Goal: Task Accomplishment & Management: Complete application form

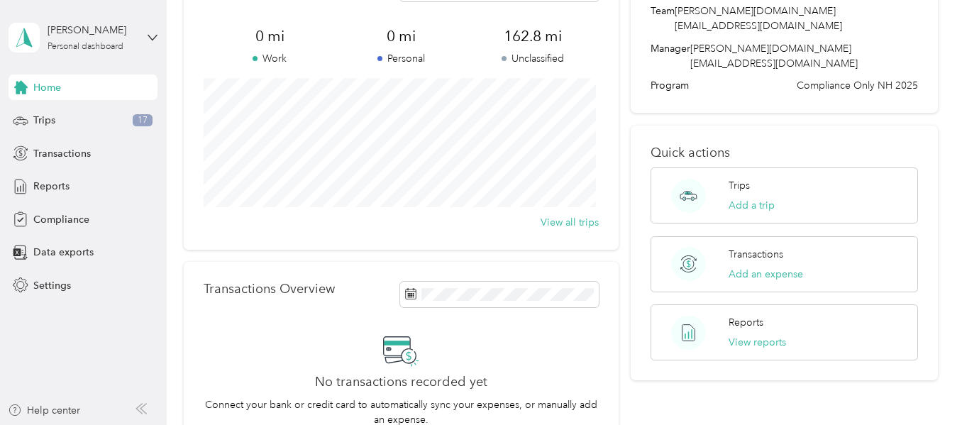
scroll to position [71, 0]
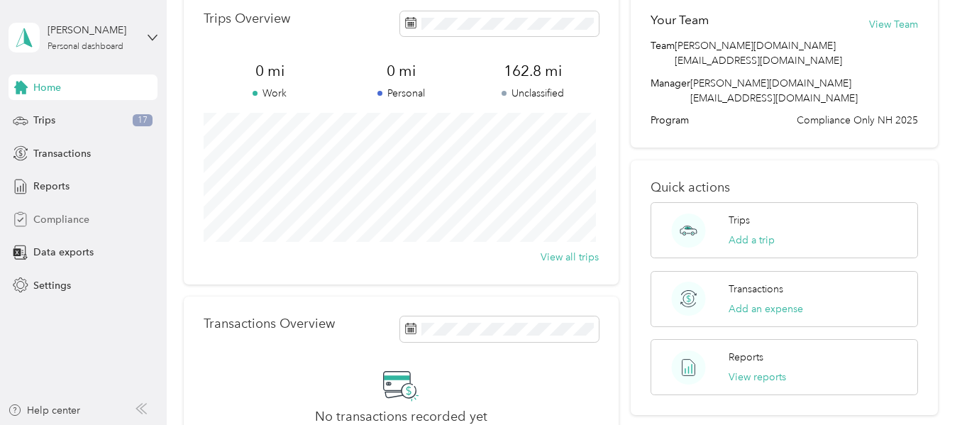
click at [54, 216] on span "Compliance" at bounding box center [61, 219] width 56 height 15
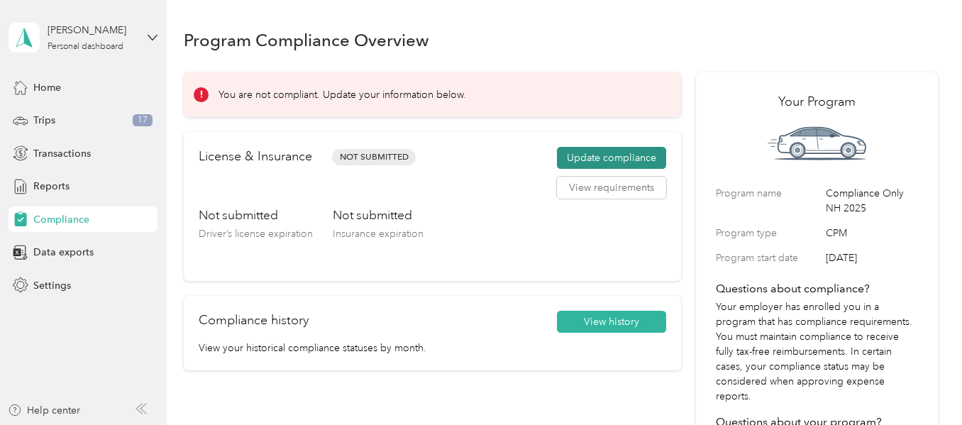
click at [606, 155] on button "Update compliance" at bounding box center [611, 158] width 109 height 23
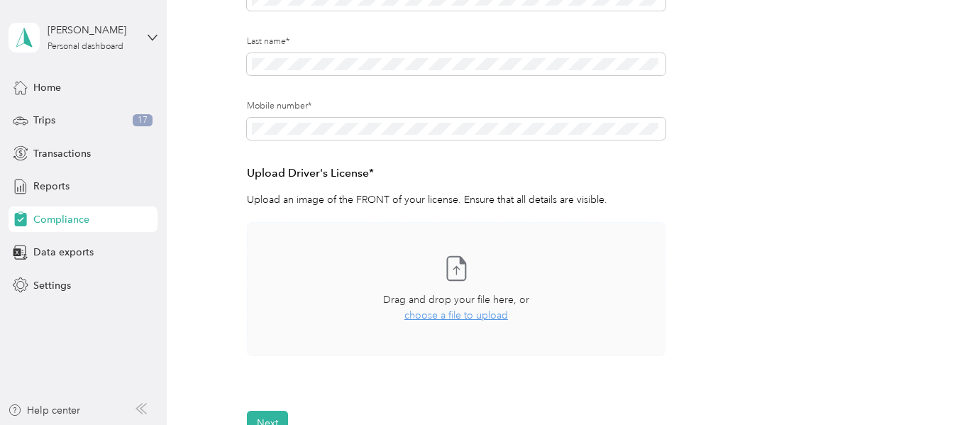
scroll to position [213, 0]
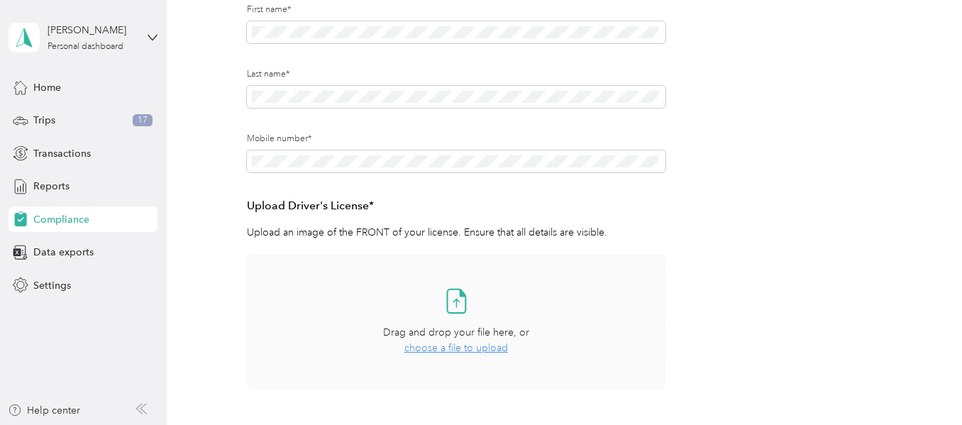
click at [445, 347] on span "choose a file to upload" at bounding box center [456, 348] width 104 height 12
click at [430, 350] on span "choose a file to upload" at bounding box center [456, 348] width 104 height 12
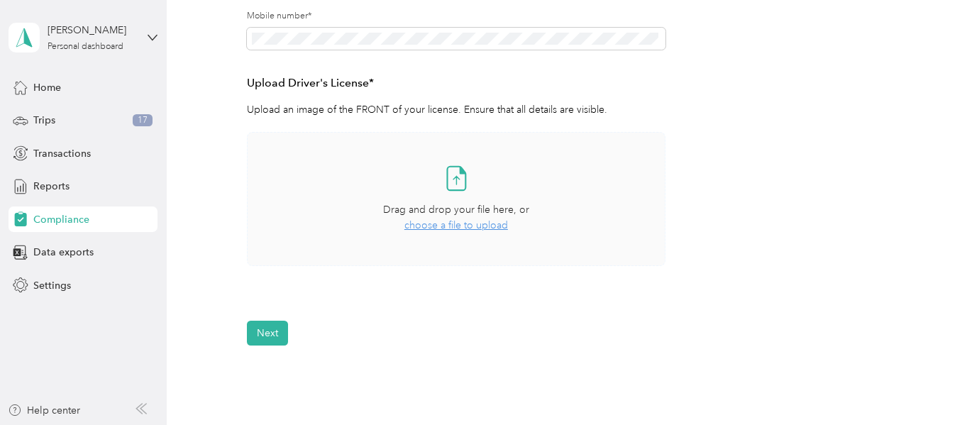
scroll to position [355, 0]
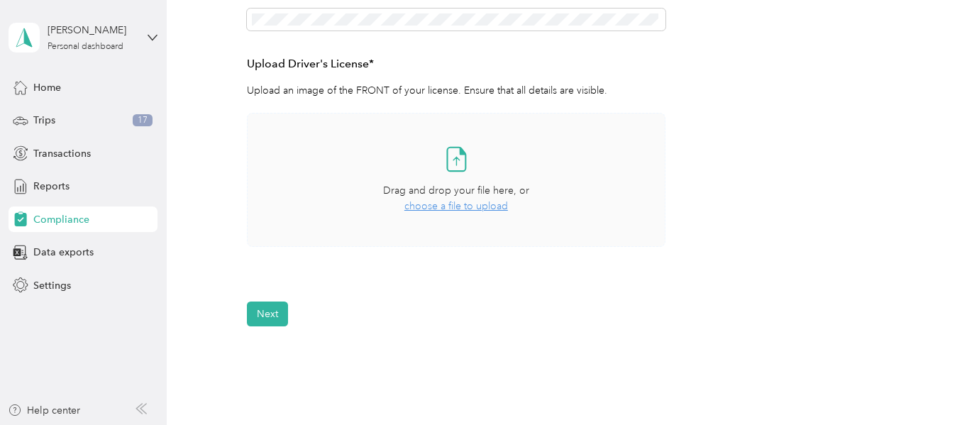
click at [438, 209] on span "choose a file to upload" at bounding box center [456, 206] width 104 height 12
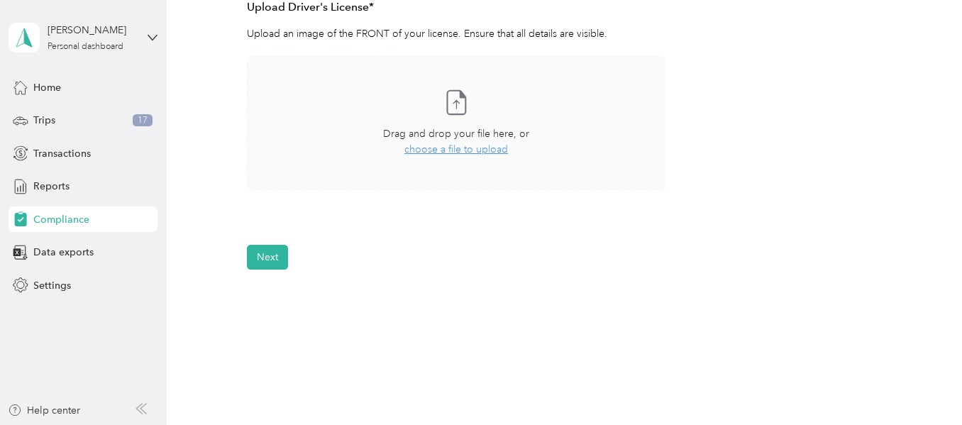
scroll to position [425, 0]
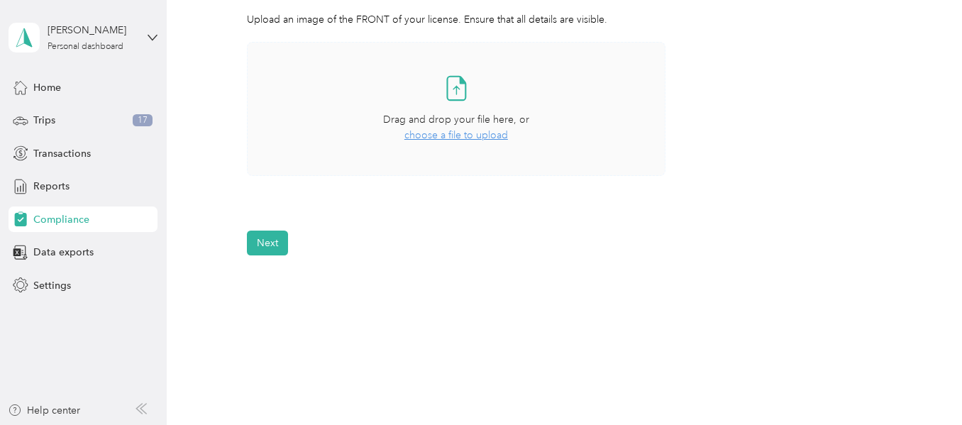
click at [452, 137] on span "choose a file to upload" at bounding box center [456, 135] width 104 height 12
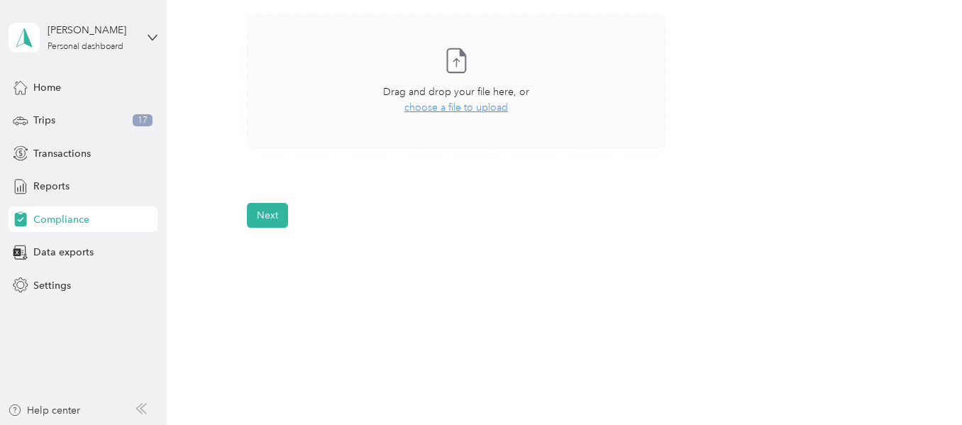
scroll to position [462, 0]
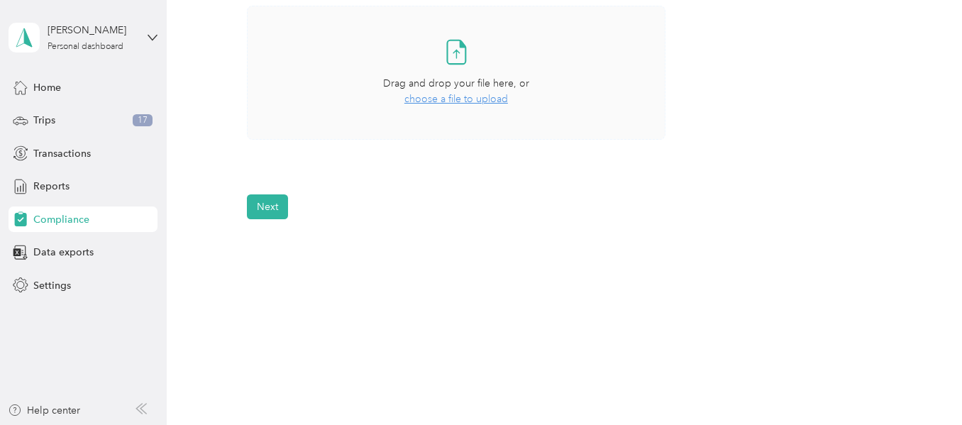
click at [448, 99] on span "choose a file to upload" at bounding box center [456, 99] width 104 height 12
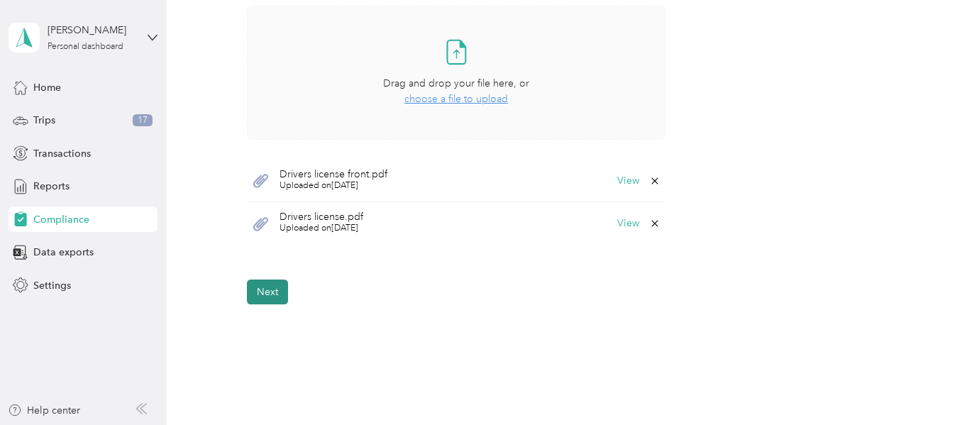
click at [265, 293] on button "Next" at bounding box center [267, 291] width 41 height 25
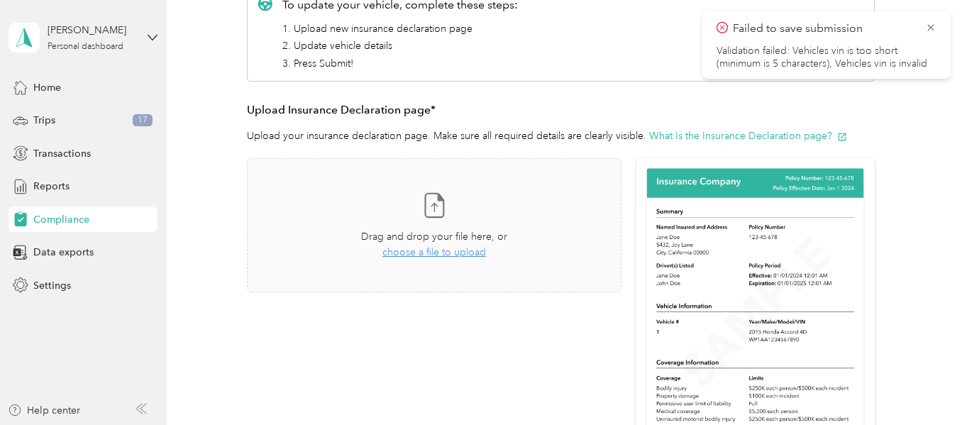
scroll to position [301, 0]
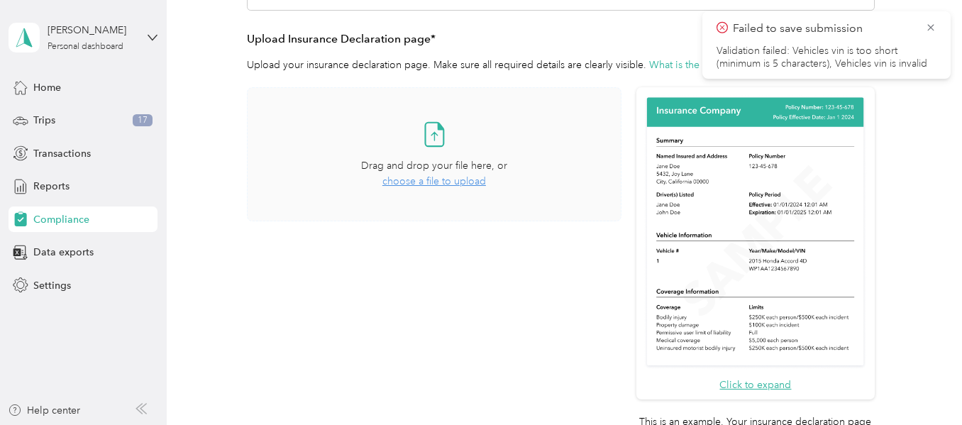
click at [425, 182] on span "choose a file to upload" at bounding box center [434, 181] width 104 height 12
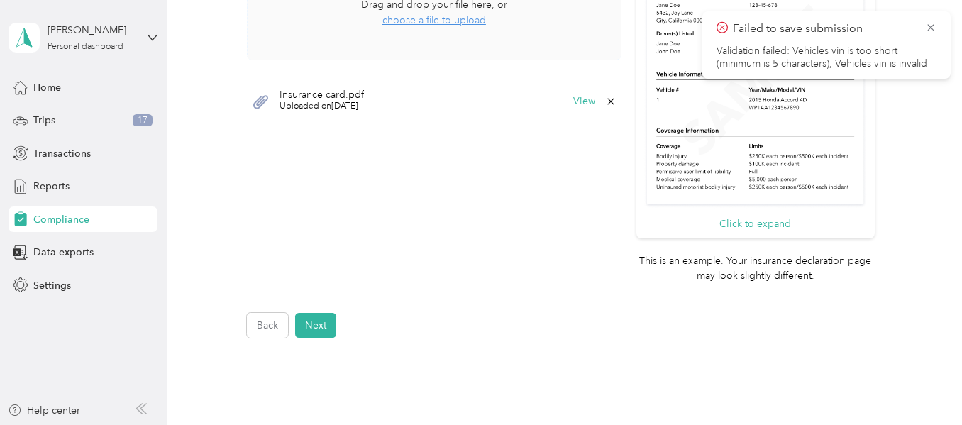
scroll to position [372, 0]
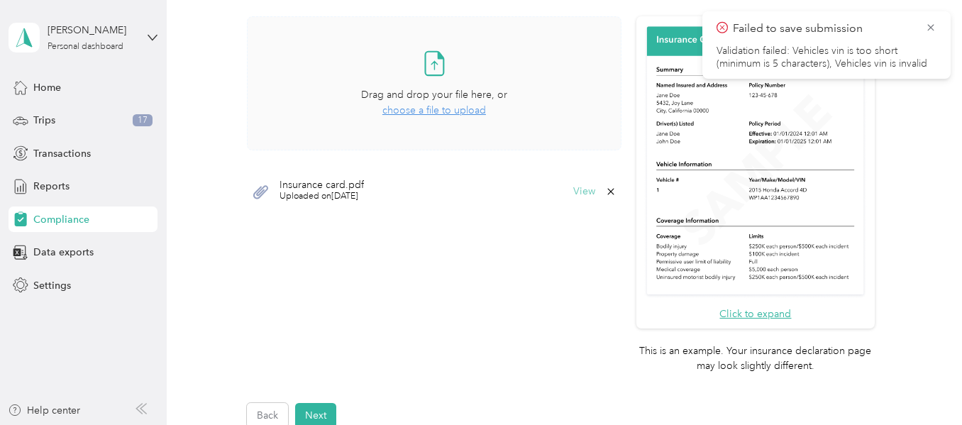
click at [579, 185] on div "Insurance card.pdf Uploaded on [DATE] View" at bounding box center [434, 191] width 374 height 43
click at [577, 191] on button "View" at bounding box center [584, 192] width 22 height 10
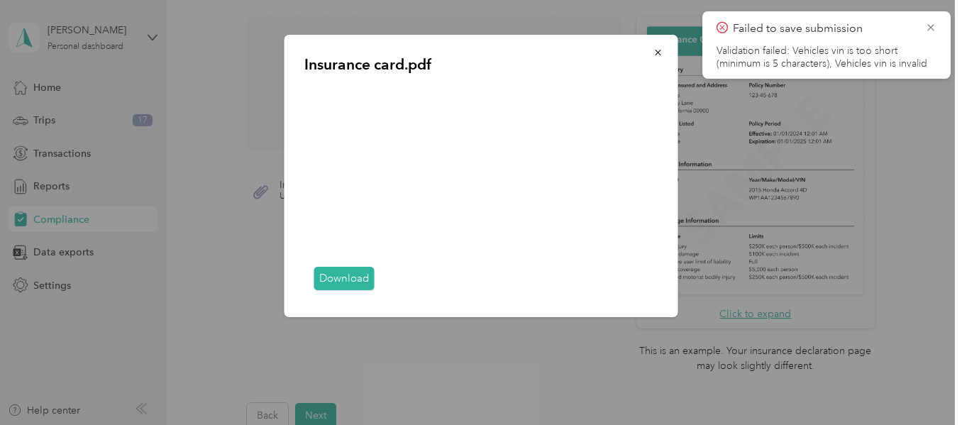
click at [657, 52] on icon "button" at bounding box center [658, 53] width 10 height 10
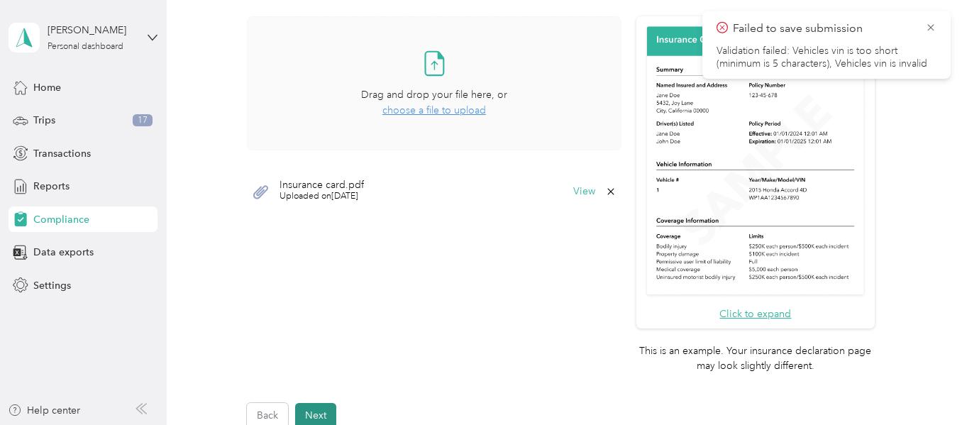
click at [314, 415] on button "Next" at bounding box center [315, 415] width 41 height 25
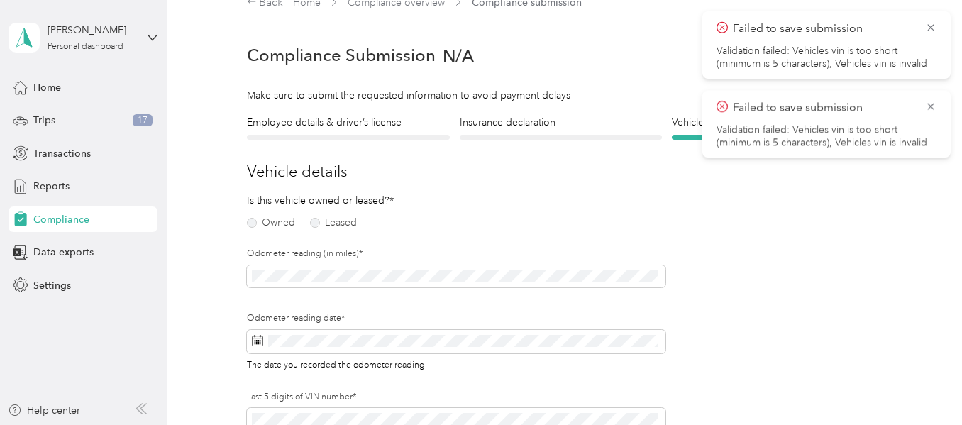
scroll to position [94, 0]
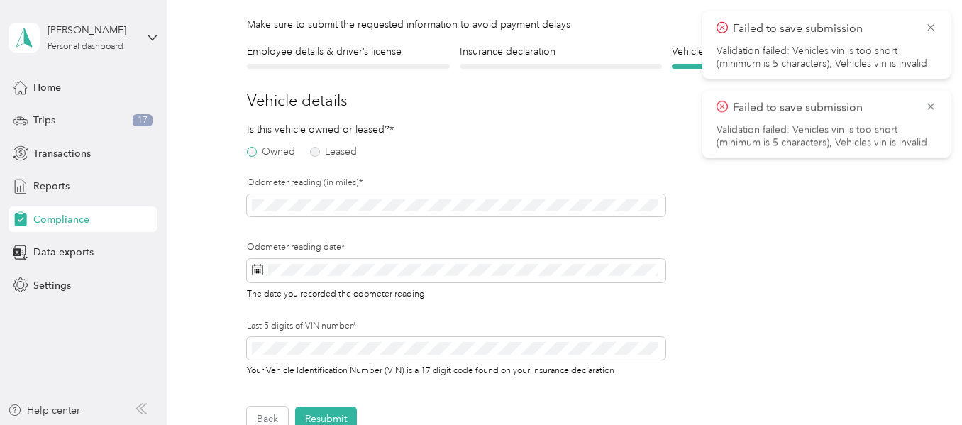
click at [250, 155] on label "Owned" at bounding box center [271, 152] width 48 height 10
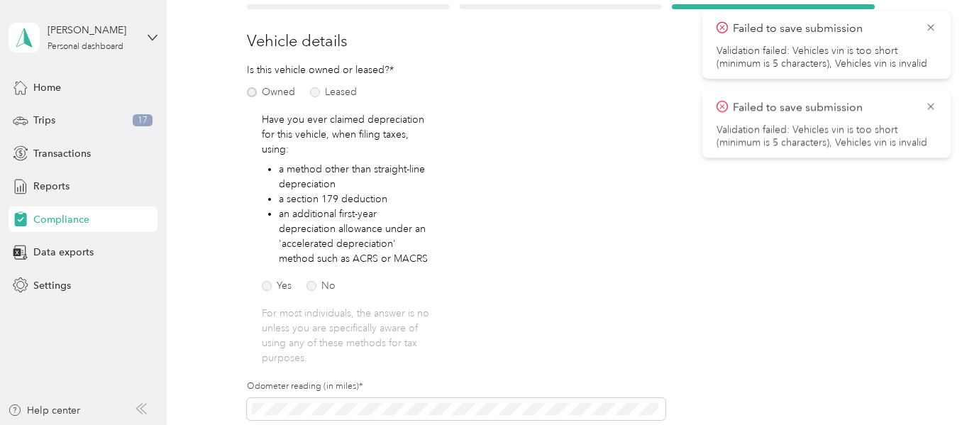
scroll to position [236, 0]
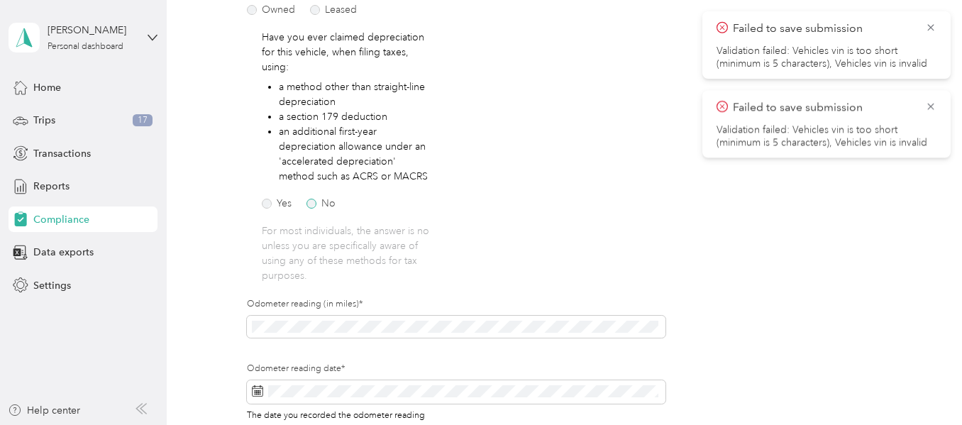
click at [309, 207] on label "No" at bounding box center [320, 204] width 29 height 10
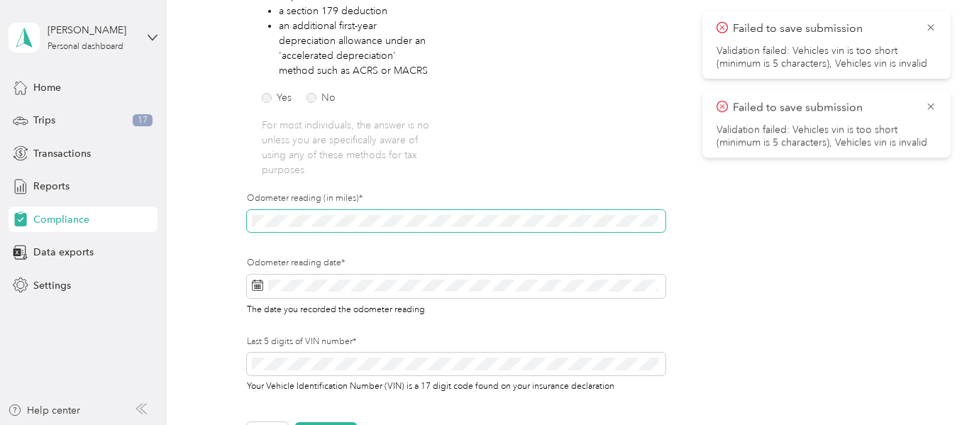
scroll to position [357, 0]
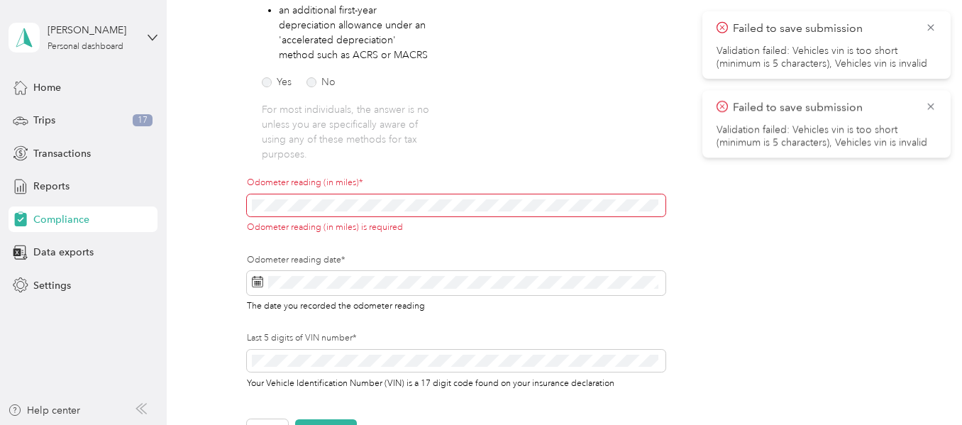
drag, startPoint x: 920, startPoint y: 46, endPoint x: 911, endPoint y: 65, distance: 21.6
drag, startPoint x: 911, startPoint y: 65, endPoint x: 933, endPoint y: 20, distance: 50.7
click at [933, 21] on icon at bounding box center [930, 27] width 11 height 13
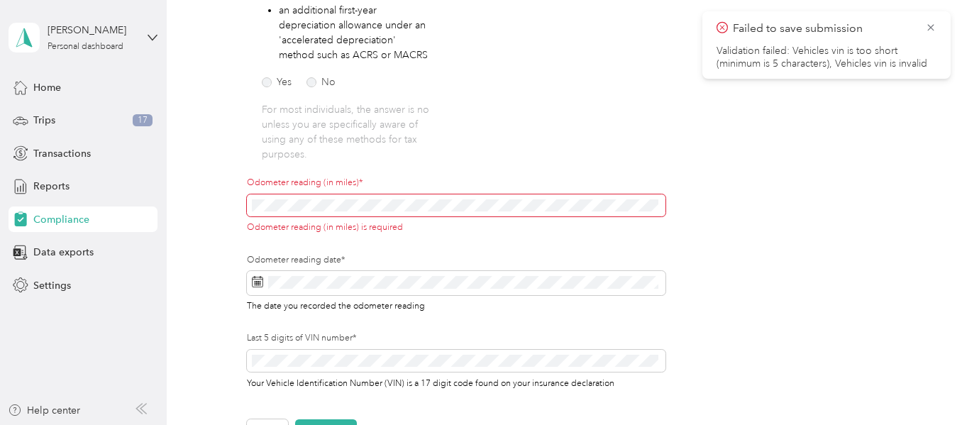
drag, startPoint x: 937, startPoint y: 26, endPoint x: 932, endPoint y: 33, distance: 8.7
click at [936, 26] on div "Failed to save submission Validation failed: Vehicles vin is too short (minimum…" at bounding box center [826, 44] width 248 height 67
click at [930, 26] on icon at bounding box center [930, 27] width 11 height 13
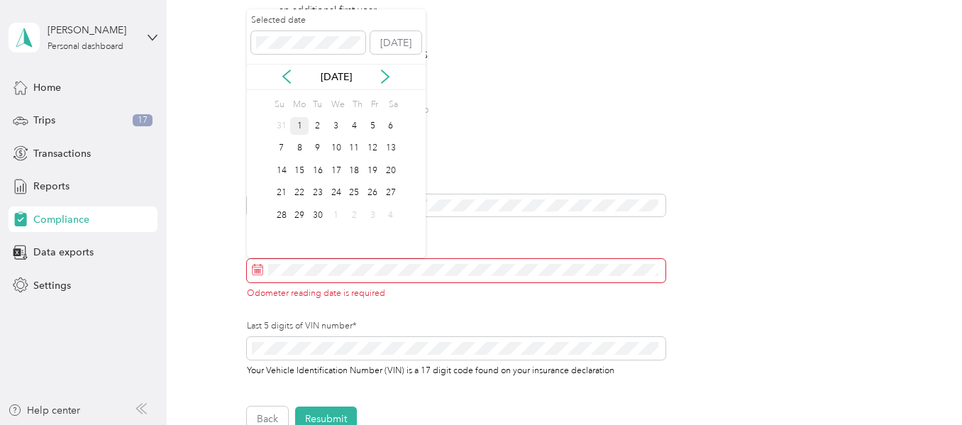
click at [301, 126] on div "1" at bounding box center [299, 126] width 18 height 18
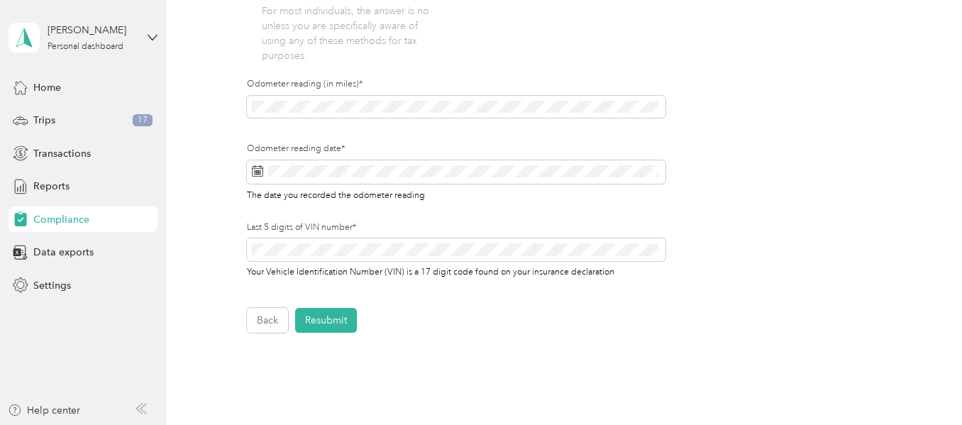
scroll to position [499, 0]
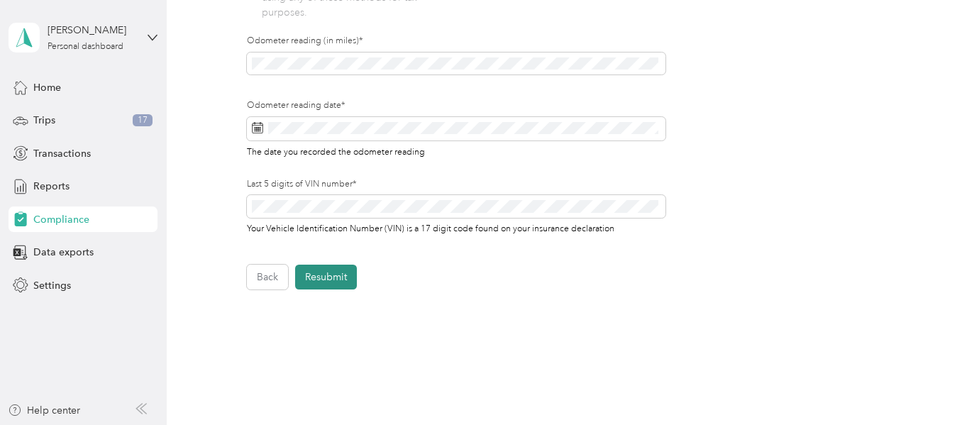
click at [328, 277] on button "Resubmit" at bounding box center [326, 277] width 62 height 25
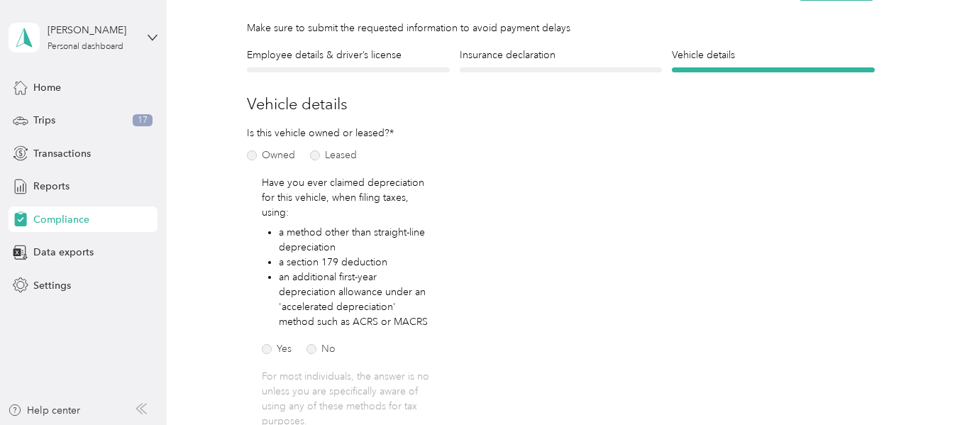
scroll to position [18, 0]
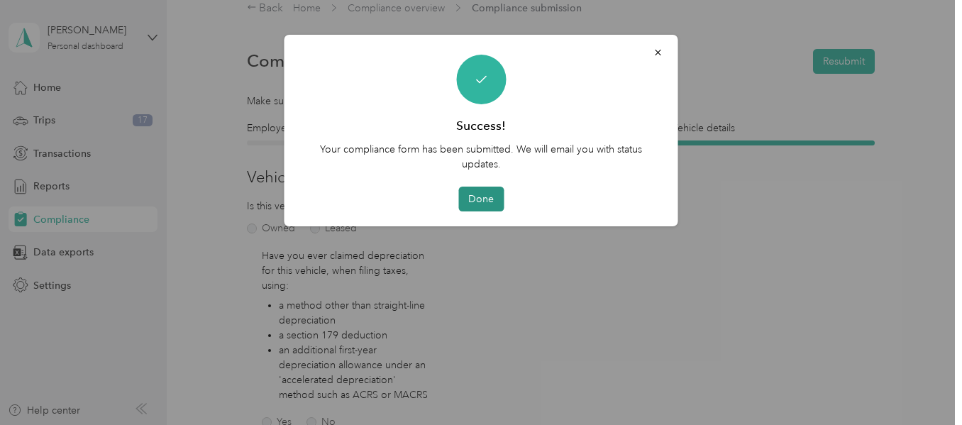
click at [484, 199] on button "Done" at bounding box center [480, 199] width 45 height 25
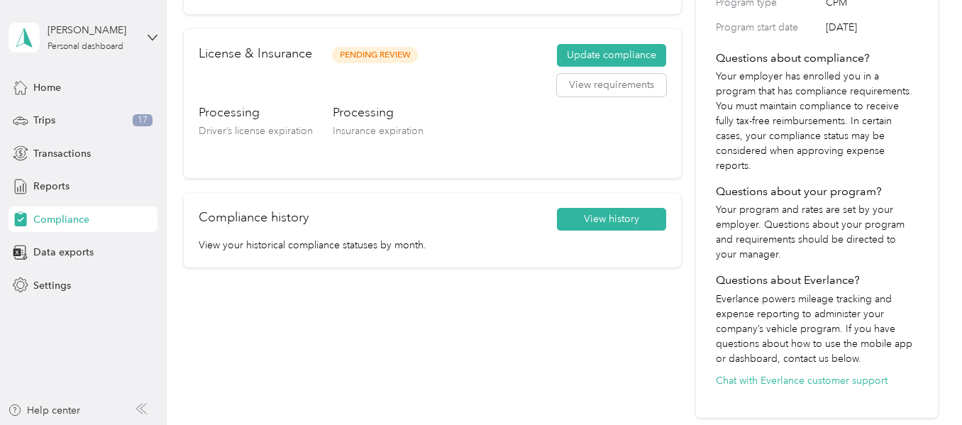
scroll to position [160, 0]
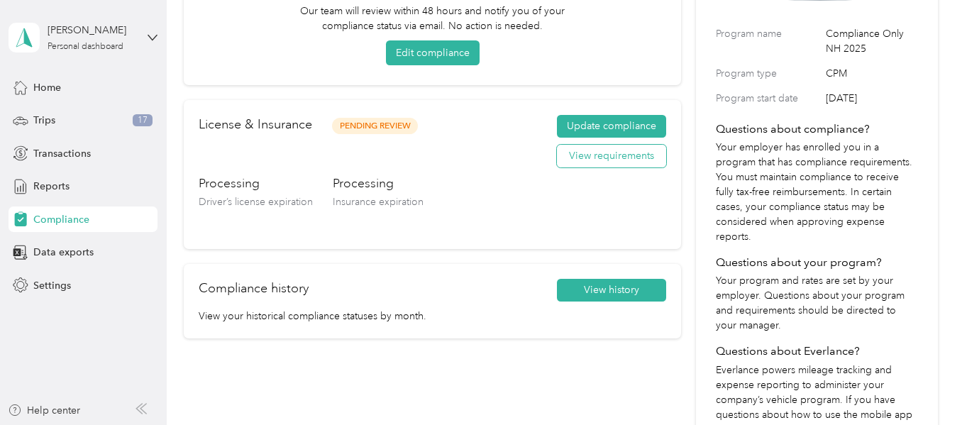
click at [610, 158] on button "View requirements" at bounding box center [611, 156] width 109 height 23
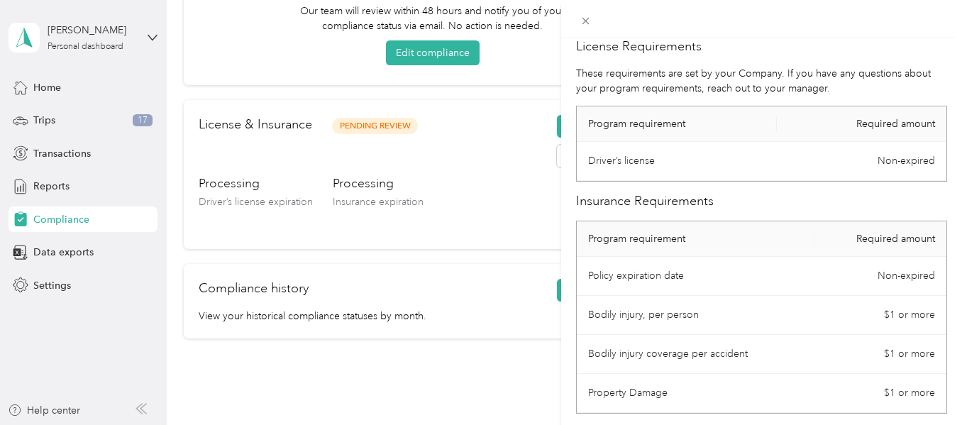
scroll to position [0, 0]
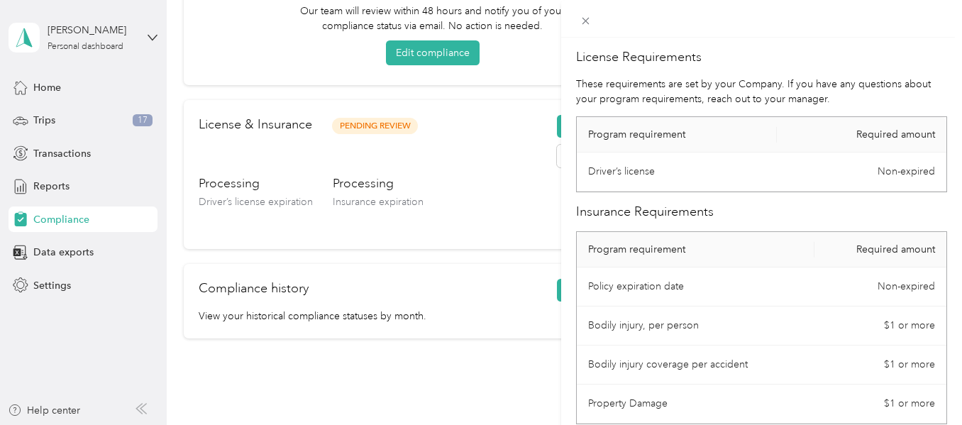
click at [451, 392] on div "License Requirements These requirements are set by your Company. If you have an…" at bounding box center [481, 212] width 962 height 425
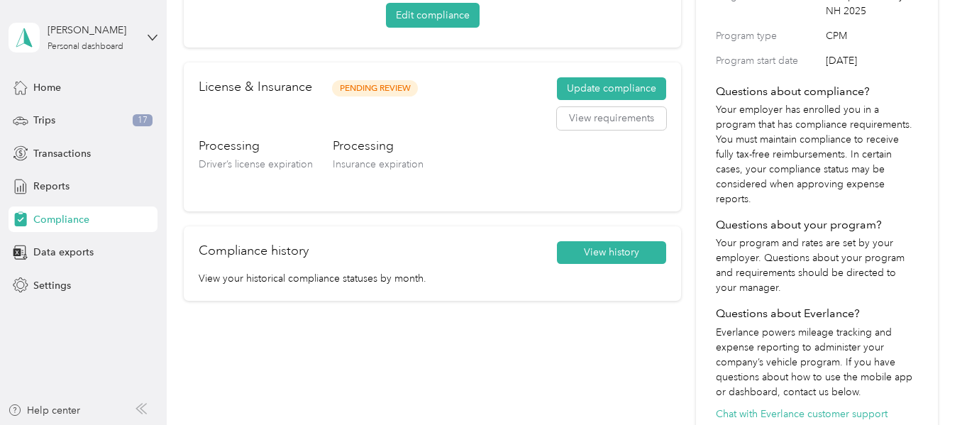
scroll to position [301, 0]
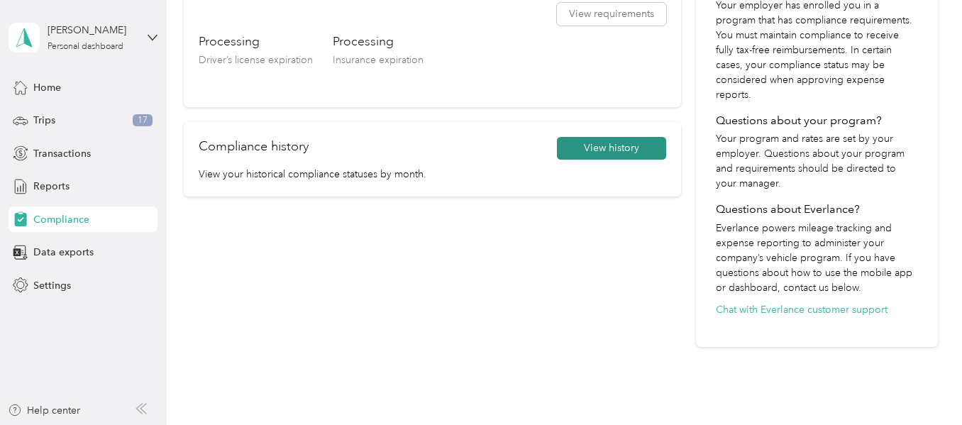
click at [593, 152] on button "View history" at bounding box center [611, 148] width 109 height 23
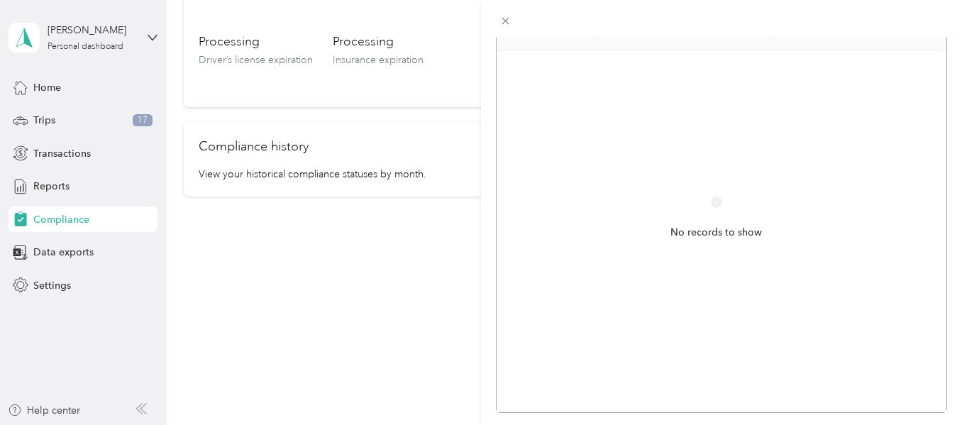
scroll to position [0, 0]
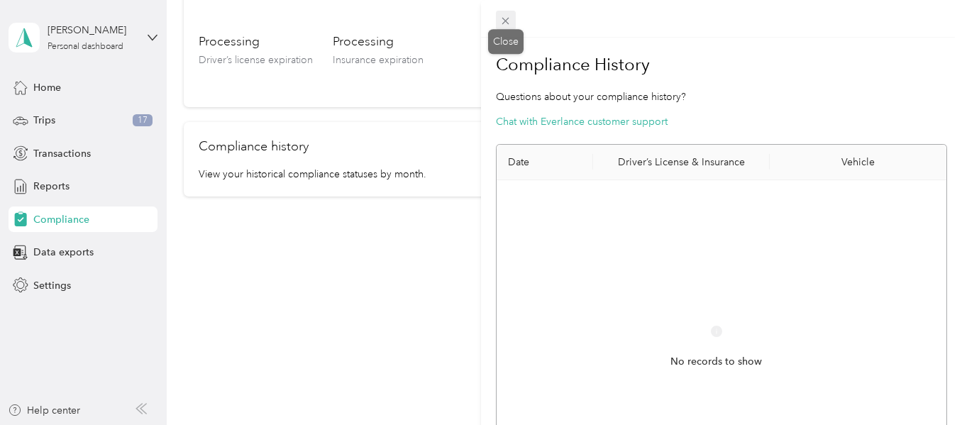
click at [503, 18] on icon at bounding box center [505, 21] width 12 height 12
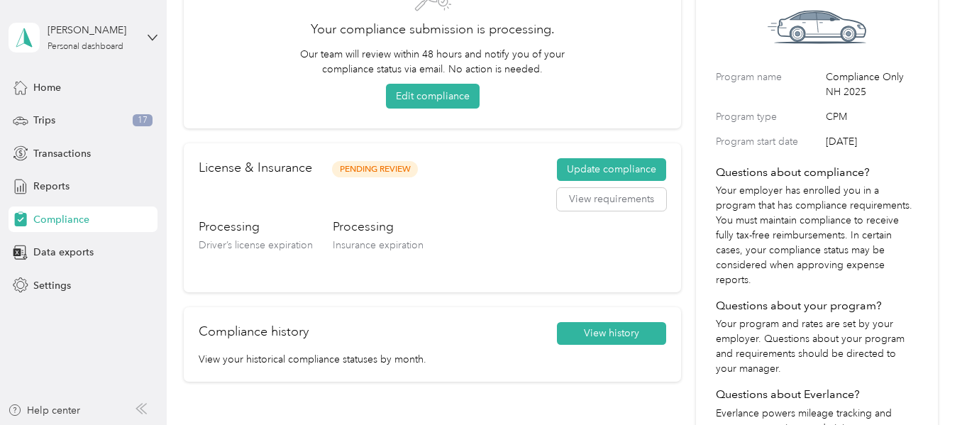
scroll to position [142, 0]
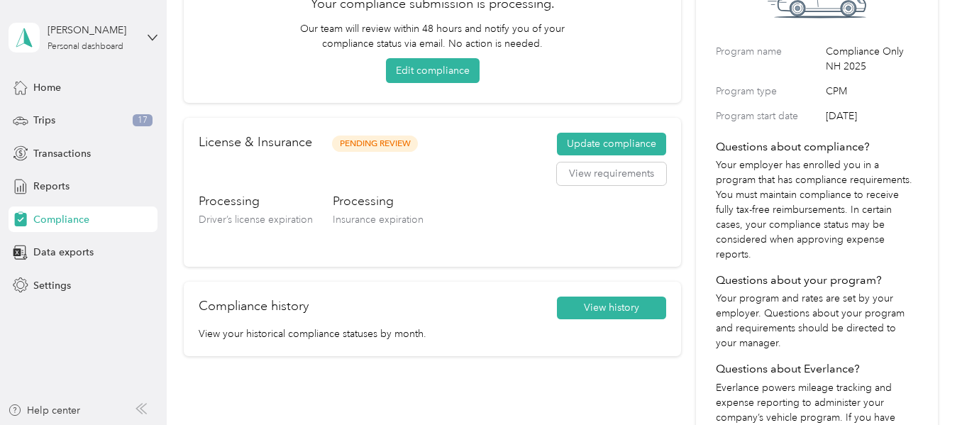
click at [61, 218] on span "Compliance" at bounding box center [61, 219] width 56 height 15
click at [45, 284] on span "Settings" at bounding box center [52, 285] width 38 height 15
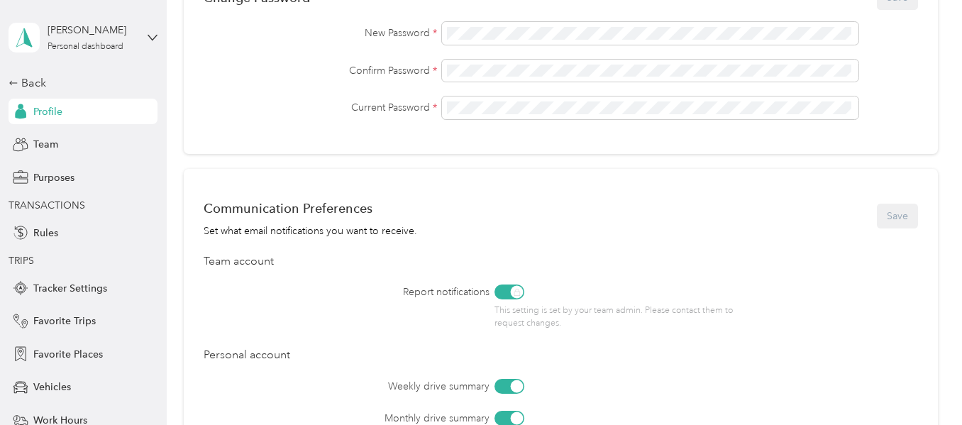
scroll to position [364, 0]
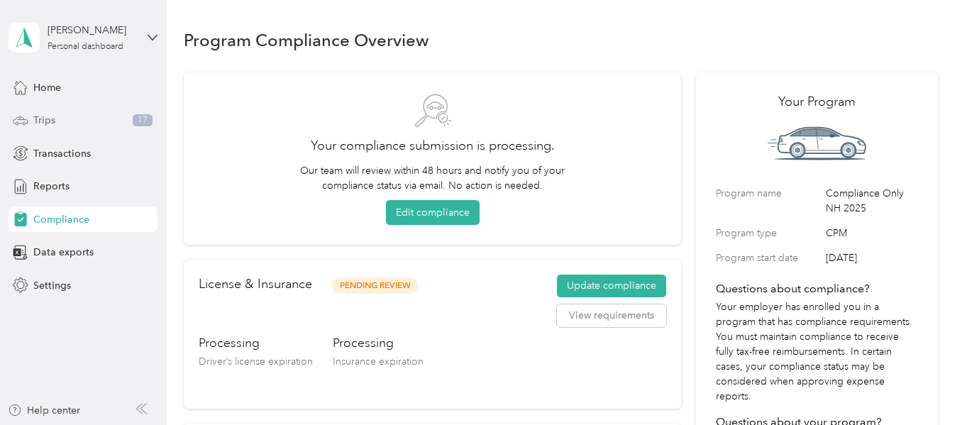
click at [60, 118] on div "Trips 17" at bounding box center [83, 121] width 149 height 26
